Goal: Information Seeking & Learning: Find specific page/section

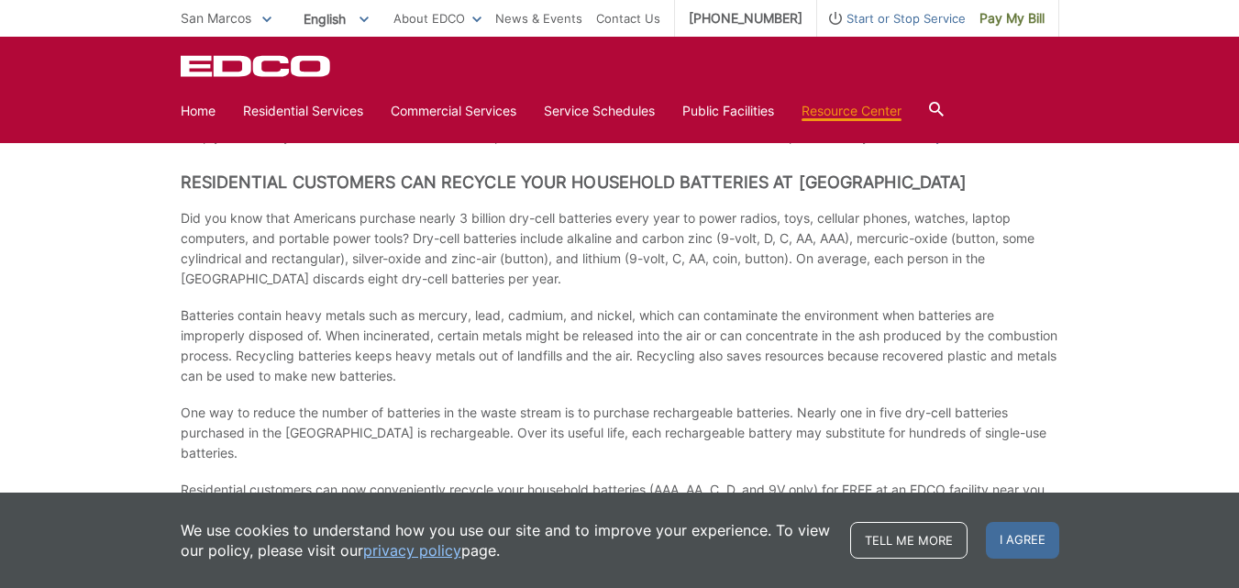
scroll to position [1468, 0]
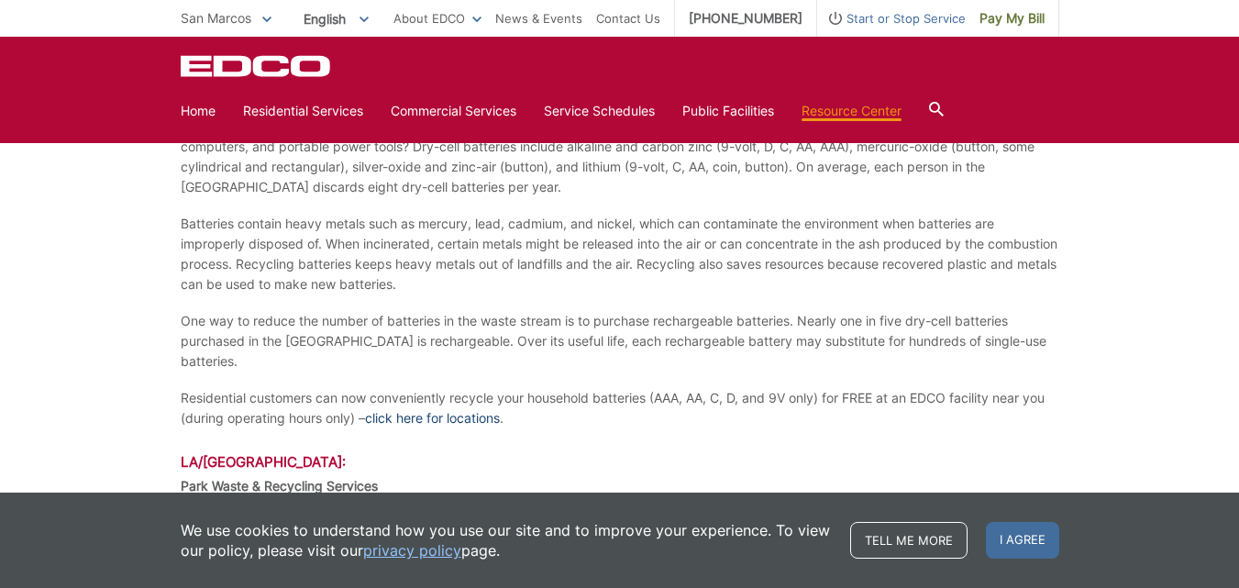
click at [451, 408] on link "click here for locations" at bounding box center [432, 418] width 135 height 20
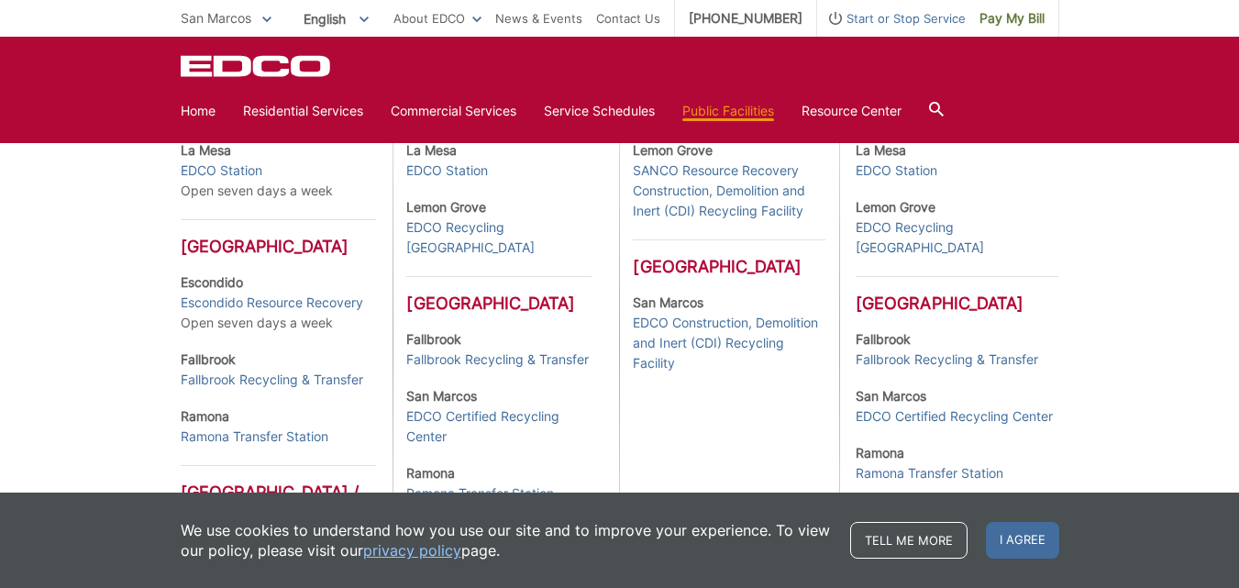
scroll to position [642, 0]
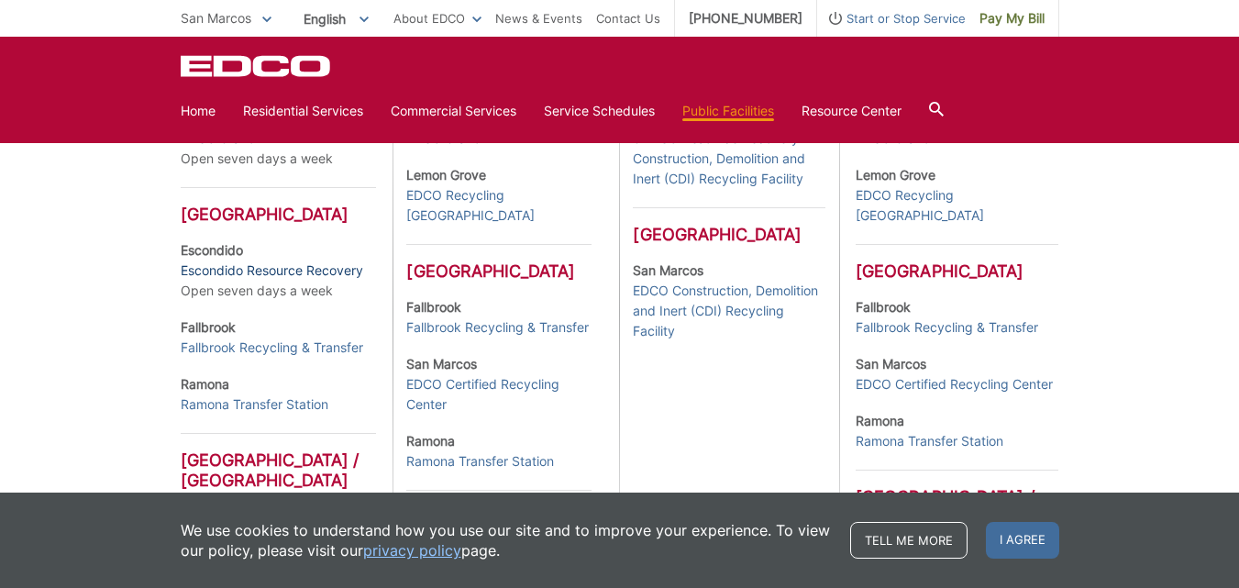
click at [269, 281] on link "Escondido Resource Recovery" at bounding box center [272, 271] width 183 height 20
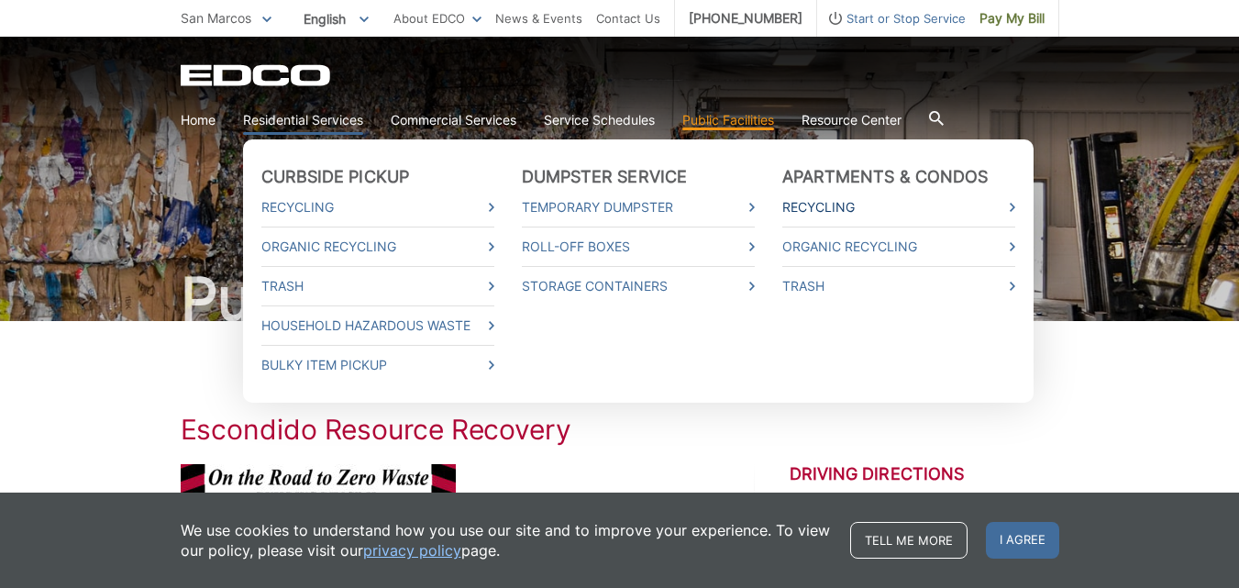
click at [829, 205] on link "Recycling" at bounding box center [899, 207] width 233 height 20
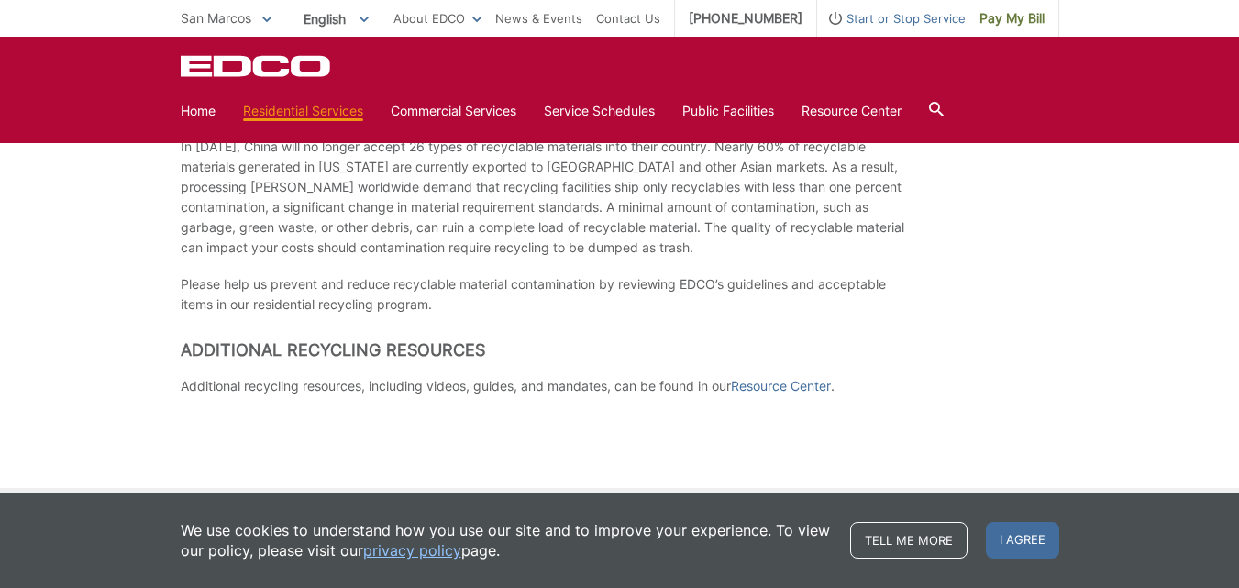
scroll to position [1468, 0]
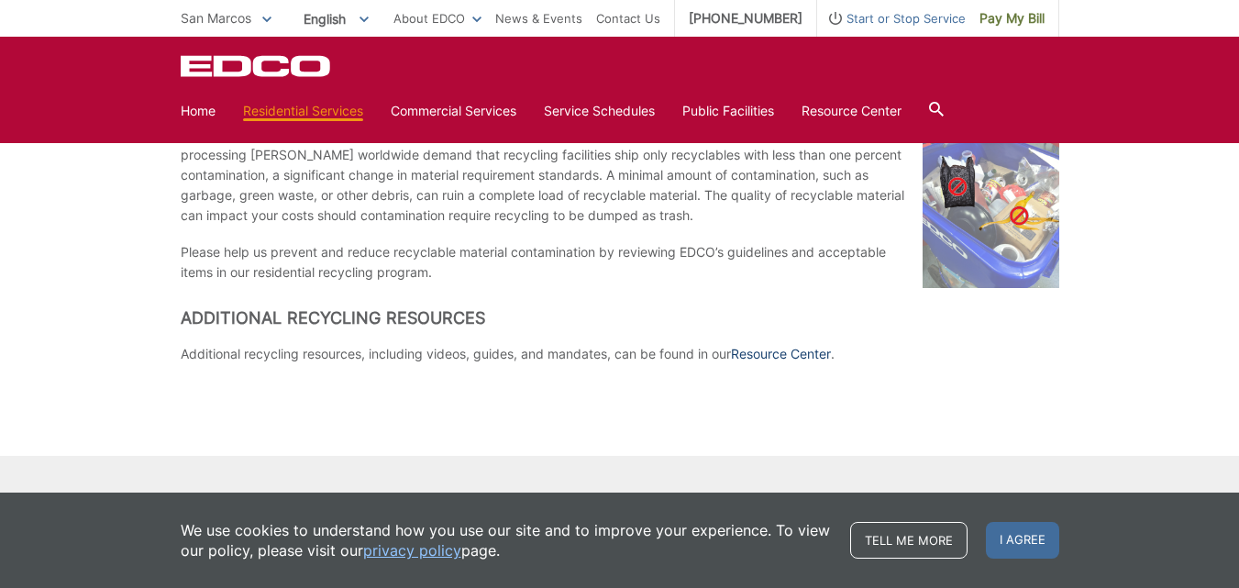
click at [789, 353] on link "Resource Center" at bounding box center [781, 354] width 100 height 20
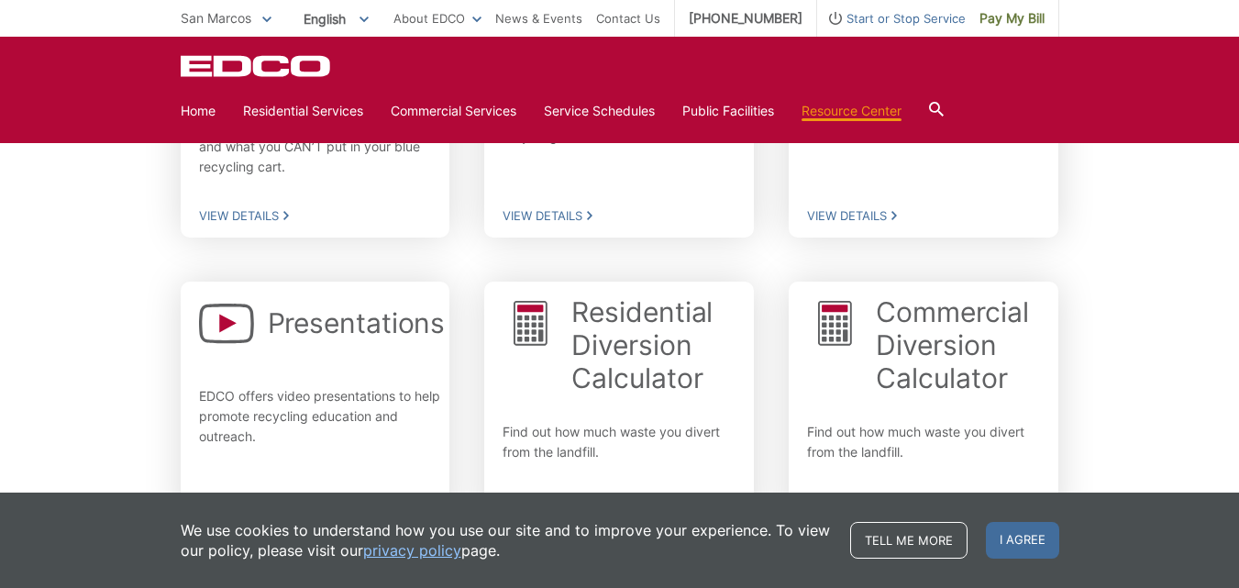
scroll to position [917, 0]
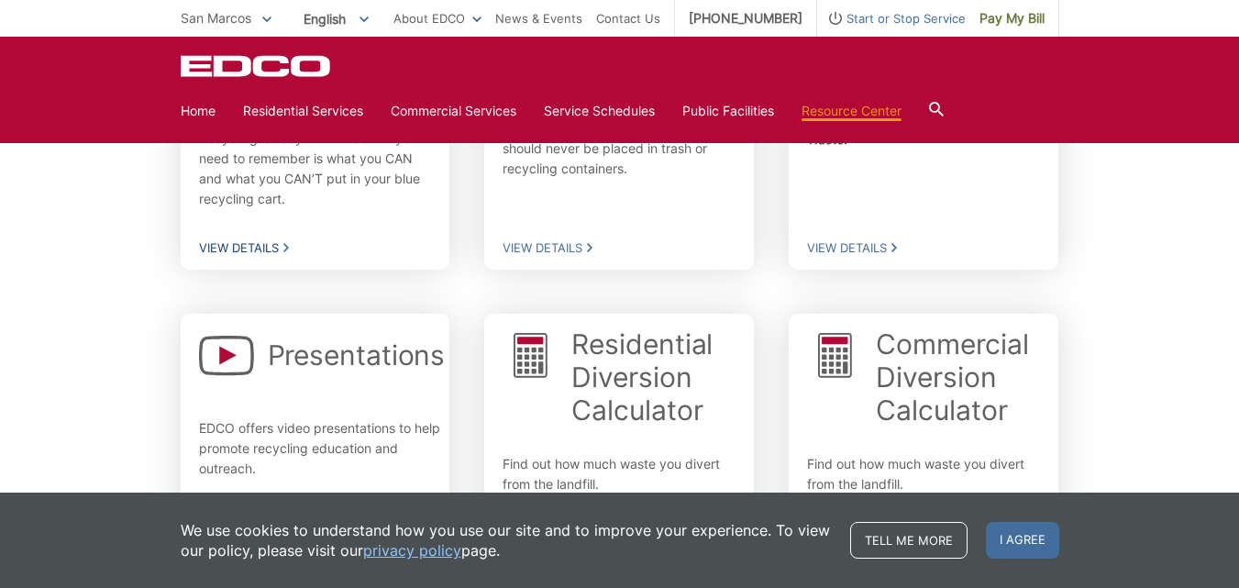
click at [249, 239] on span "View Details" at bounding box center [315, 247] width 233 height 17
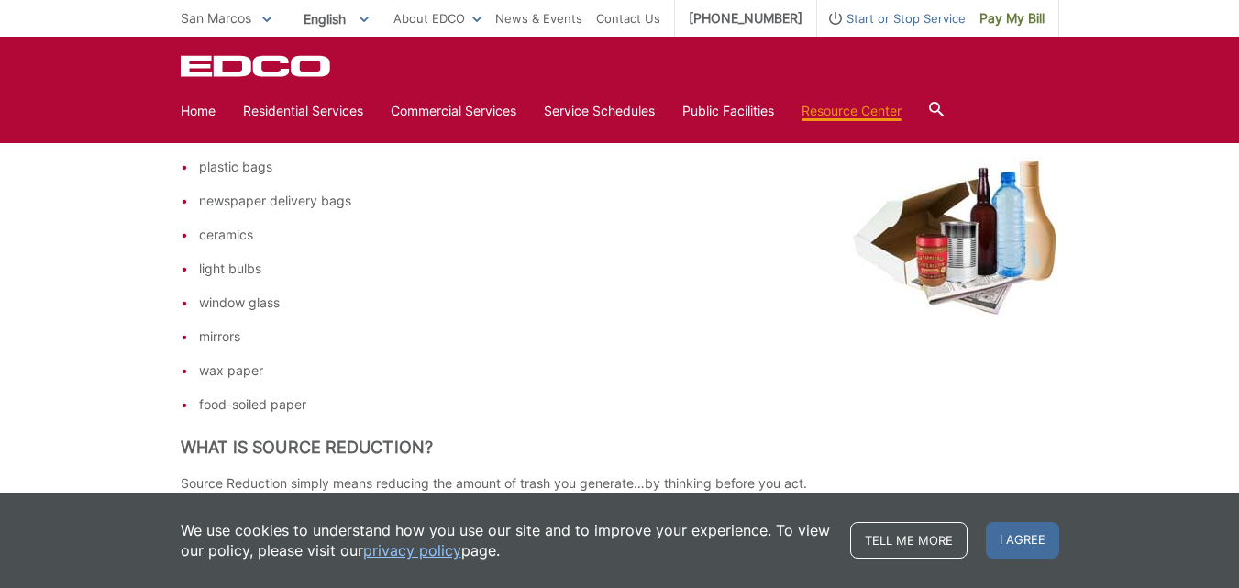
scroll to position [2783, 0]
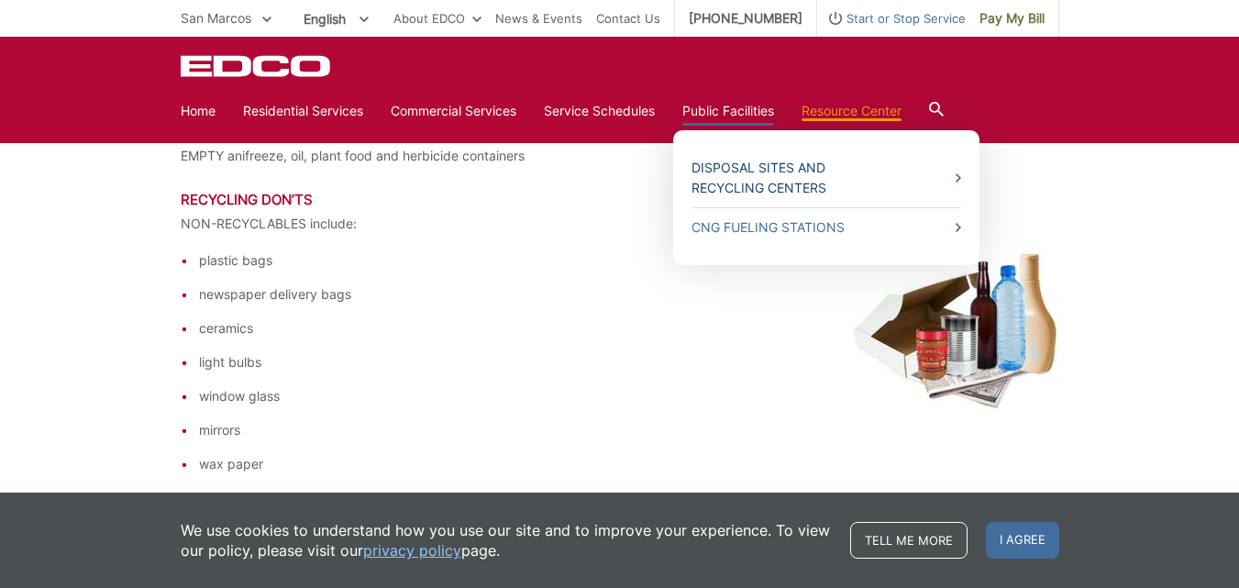
click at [961, 176] on icon at bounding box center [959, 177] width 6 height 9
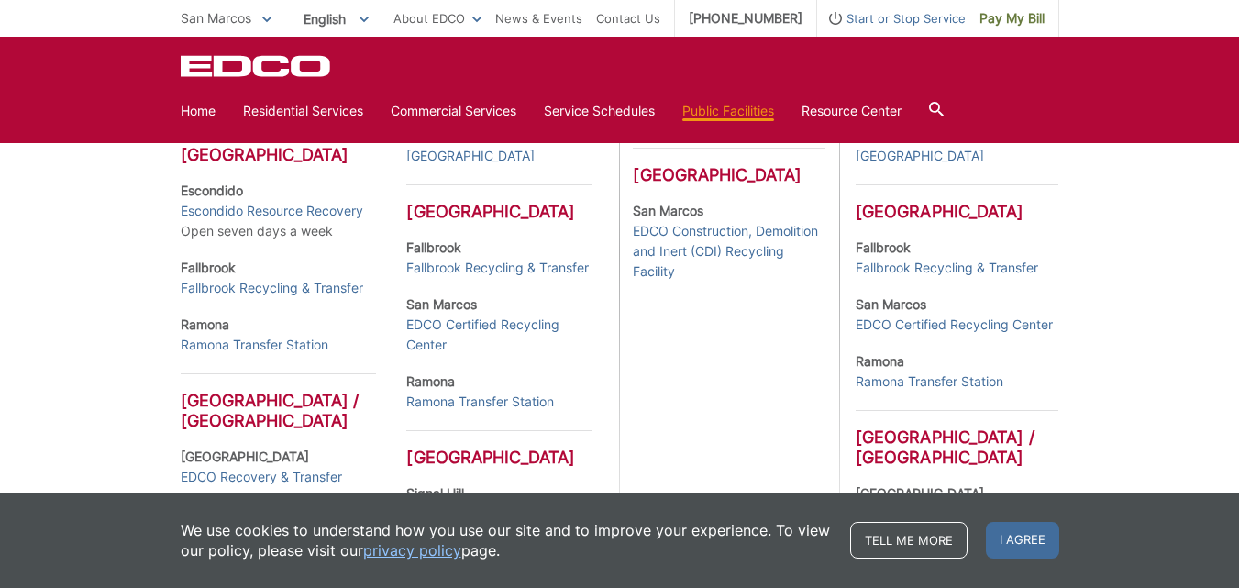
scroll to position [660, 0]
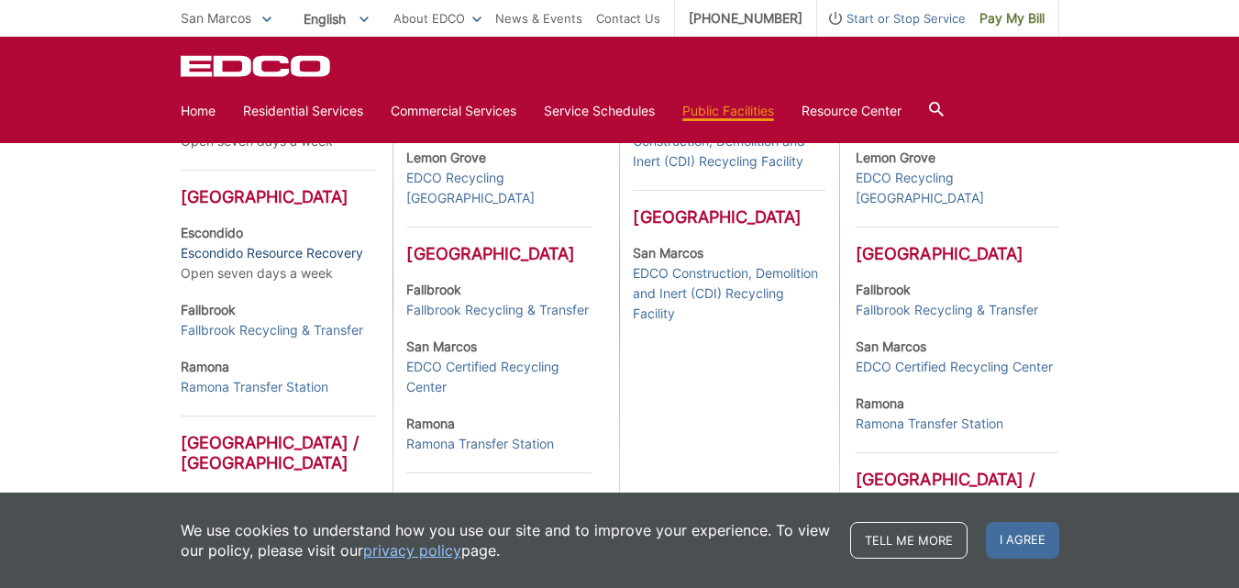
click at [263, 263] on link "Escondido Resource Recovery" at bounding box center [272, 253] width 183 height 20
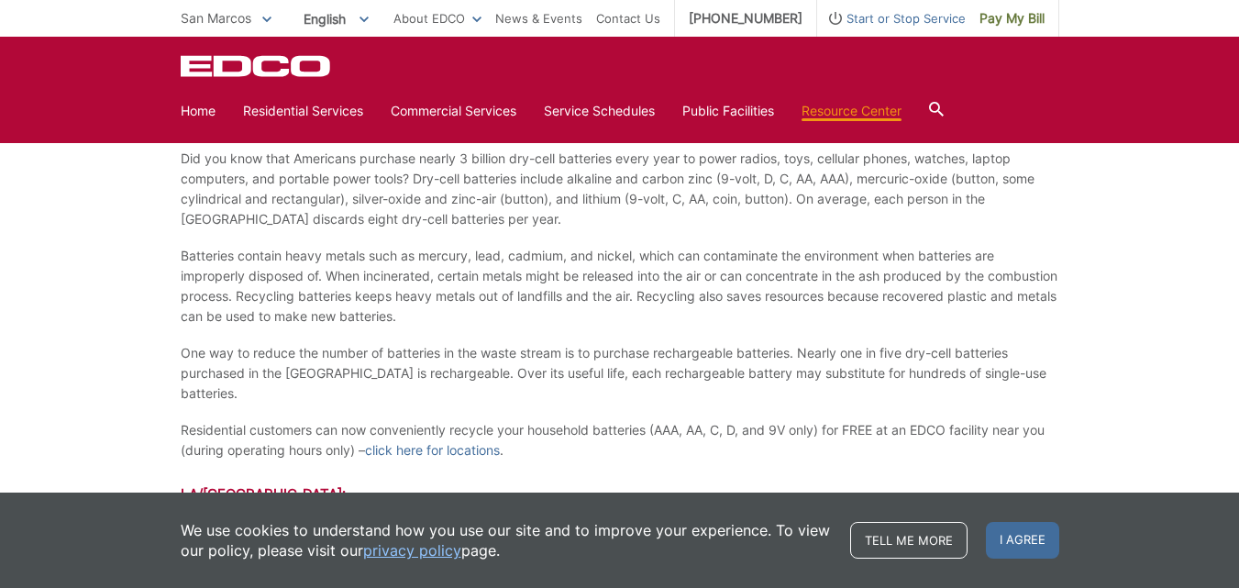
scroll to position [1468, 0]
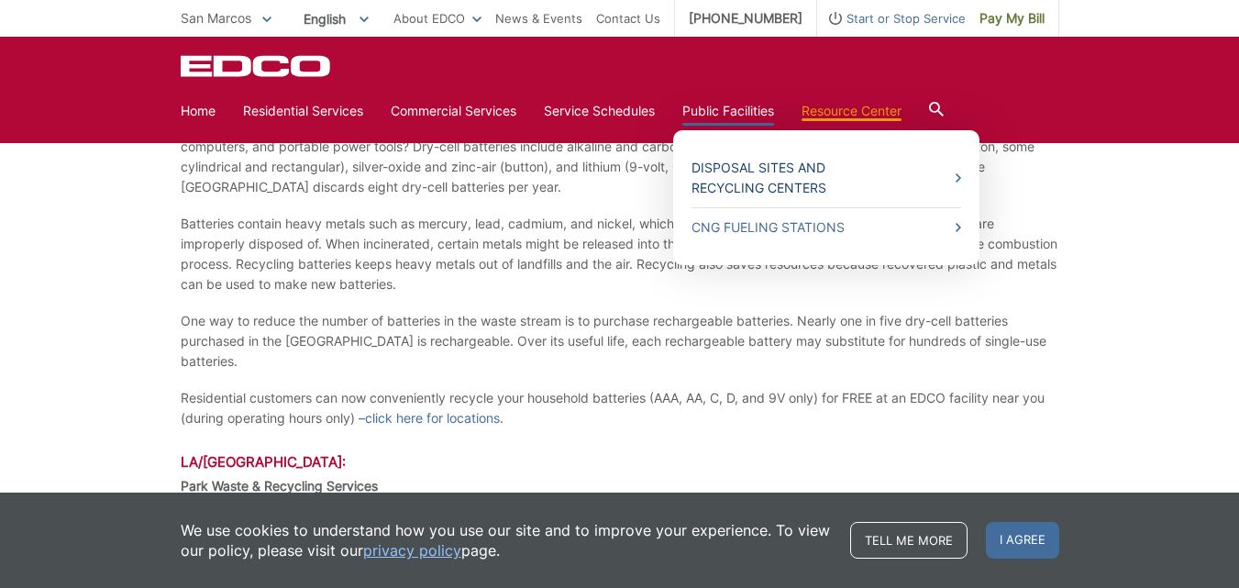
click at [772, 165] on link "Disposal Sites and Recycling Centers" at bounding box center [827, 178] width 270 height 40
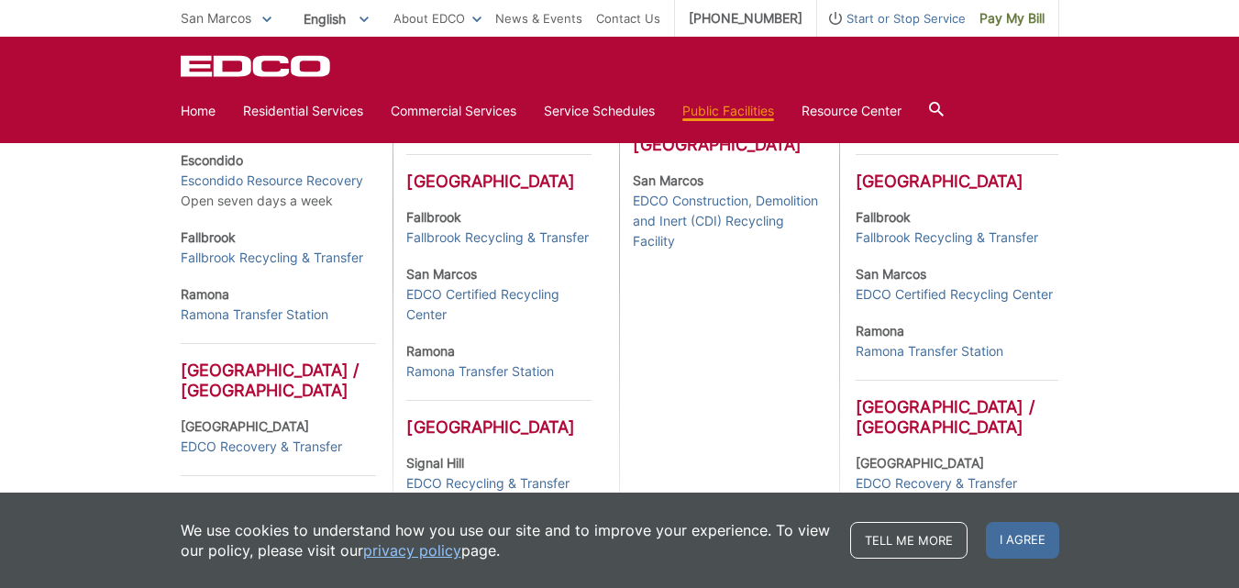
scroll to position [734, 0]
